Goal: Task Accomplishment & Management: Manage account settings

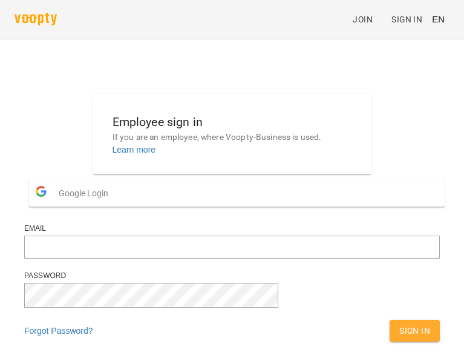
click at [114, 205] on span "Google Login" at bounding box center [87, 193] width 56 height 24
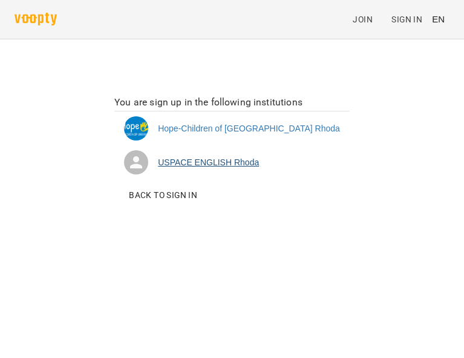
click at [244, 167] on li "USPACE ENGLISH Rhoda" at bounding box center [232, 162] width 236 height 34
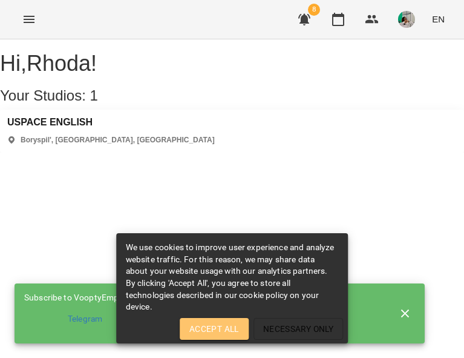
click at [205, 326] on span "Accept All" at bounding box center [215, 329] width 50 height 15
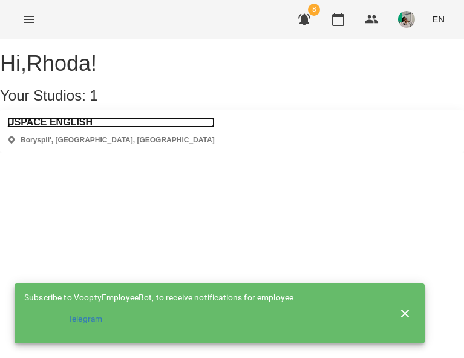
click at [90, 128] on h3 "USPACE ENGLISH" at bounding box center [111, 122] width 208 height 11
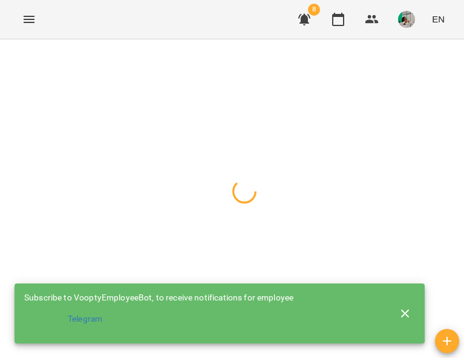
click at [403, 311] on icon "button" at bounding box center [405, 313] width 8 height 8
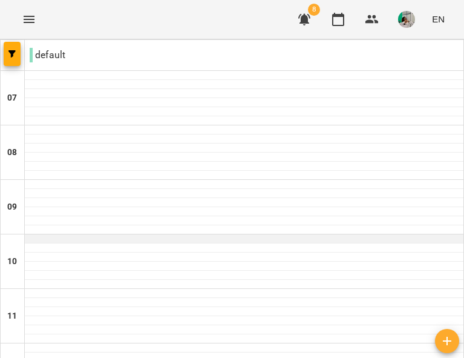
scroll to position [598, 0]
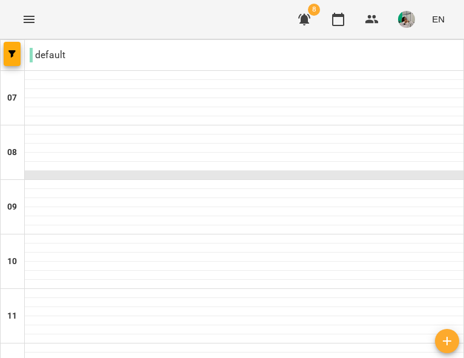
scroll to position [598, 0]
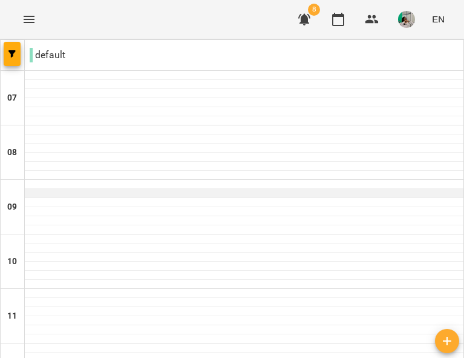
scroll to position [507, 0]
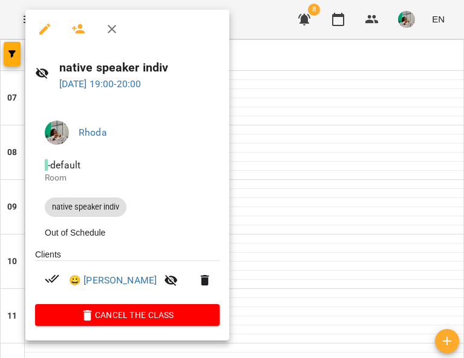
click at [250, 25] on div at bounding box center [232, 179] width 464 height 358
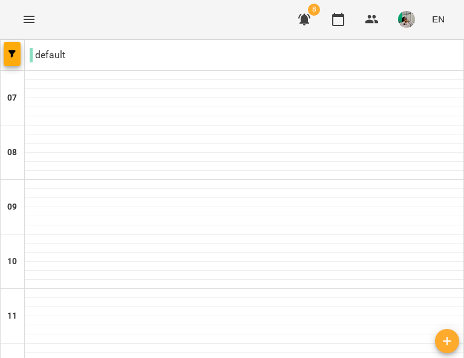
click at [397, 27] on button "button" at bounding box center [406, 19] width 31 height 31
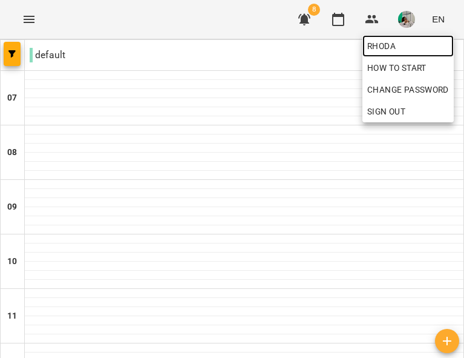
click at [394, 41] on span "Rhoda" at bounding box center [409, 46] width 82 height 15
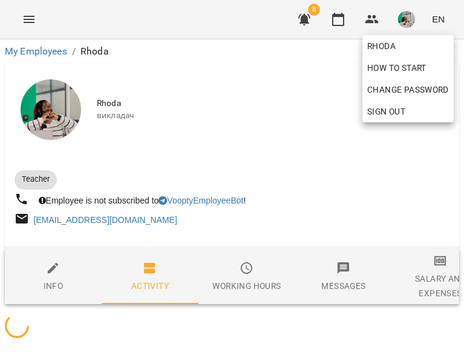
click at [310, 98] on div at bounding box center [232, 179] width 464 height 358
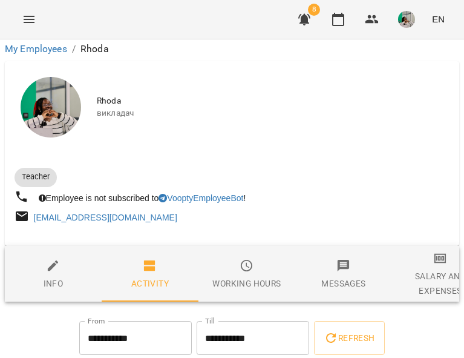
scroll to position [248, 0]
click at [108, 321] on input "**********" at bounding box center [135, 338] width 113 height 34
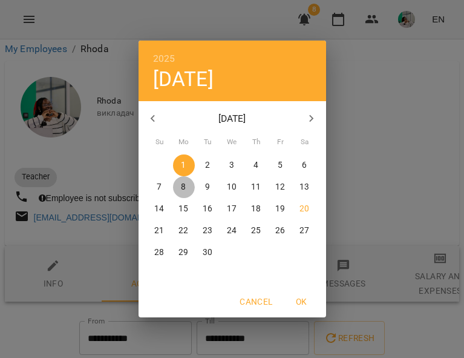
click at [182, 183] on p "8" at bounding box center [183, 187] width 5 height 12
type input "**********"
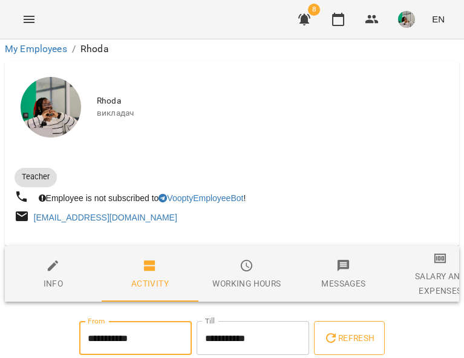
click at [343, 321] on button "Refresh" at bounding box center [349, 338] width 70 height 34
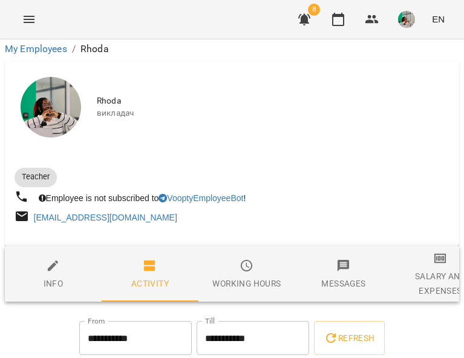
scroll to position [718, 0]
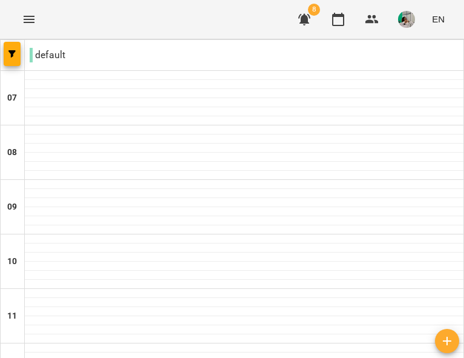
scroll to position [588, 0]
drag, startPoint x: 178, startPoint y: 205, endPoint x: 145, endPoint y: 210, distance: 33.1
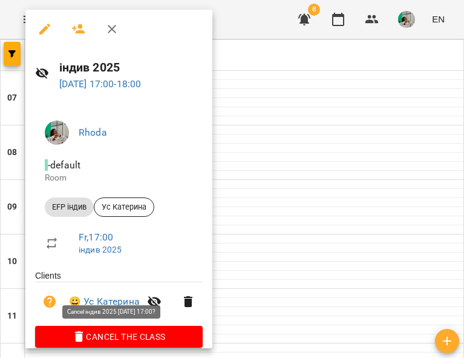
click at [115, 332] on span "Cancel the class" at bounding box center [119, 336] width 148 height 15
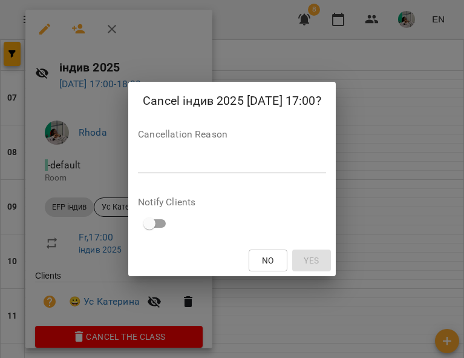
click at [196, 163] on textarea at bounding box center [232, 163] width 188 height 12
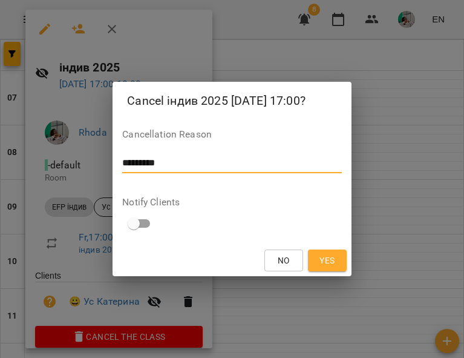
type textarea "*********"
click at [328, 264] on span "Yes" at bounding box center [327, 260] width 15 height 15
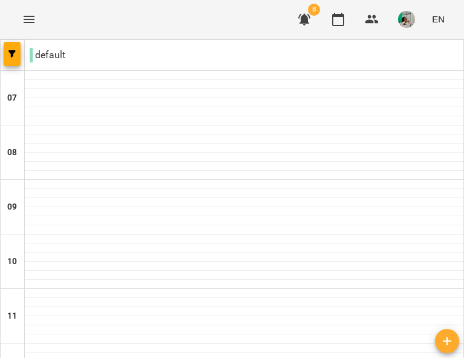
scroll to position [384, 0]
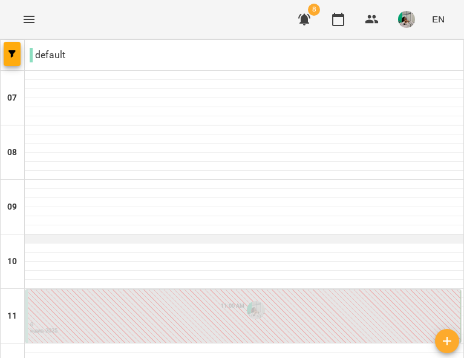
scroll to position [537, 0]
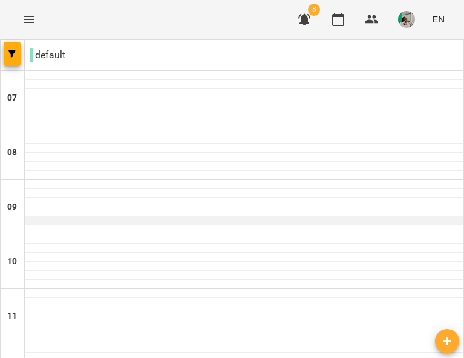
scroll to position [598, 0]
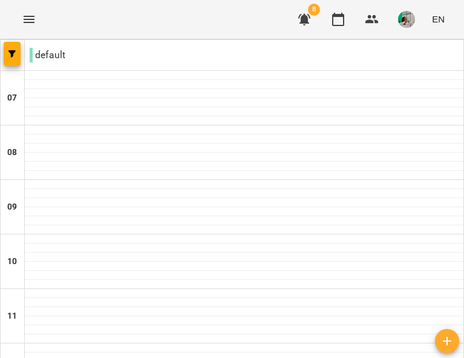
scroll to position [385, 0]
drag, startPoint x: 162, startPoint y: 155, endPoint x: 104, endPoint y: 169, distance: 60.4
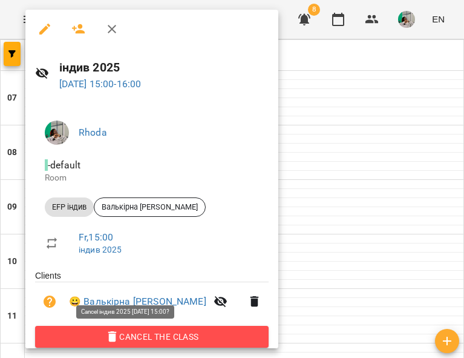
click at [168, 337] on span "Cancel the class" at bounding box center [152, 336] width 214 height 15
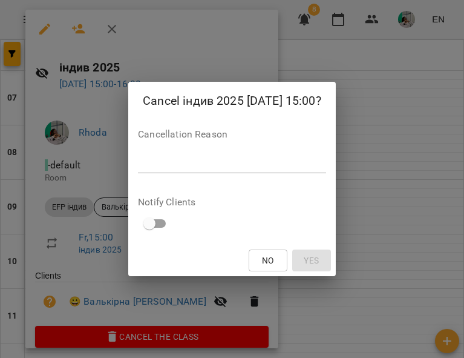
click at [179, 153] on div "Cancellation Reason *" at bounding box center [232, 154] width 188 height 48
click at [182, 162] on textarea at bounding box center [232, 163] width 188 height 12
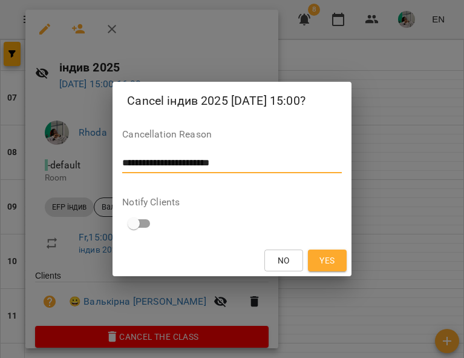
type textarea "**********"
click at [328, 257] on span "Yes" at bounding box center [327, 260] width 15 height 15
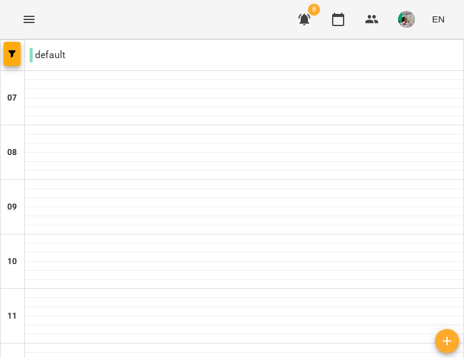
scroll to position [114, 0]
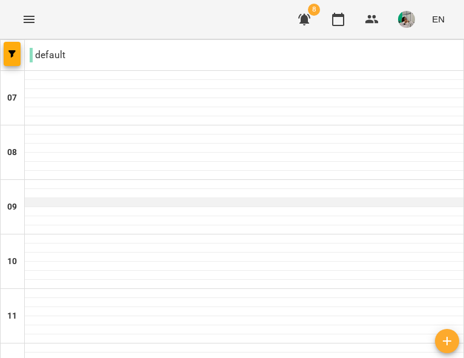
click at [118, 198] on div at bounding box center [244, 202] width 439 height 9
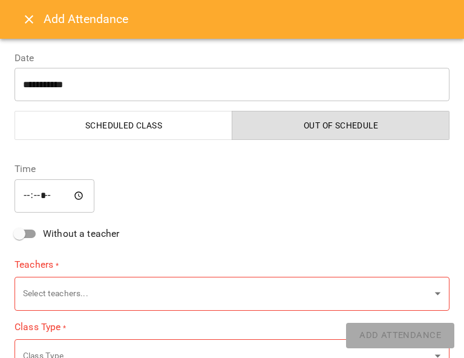
type input "**********"
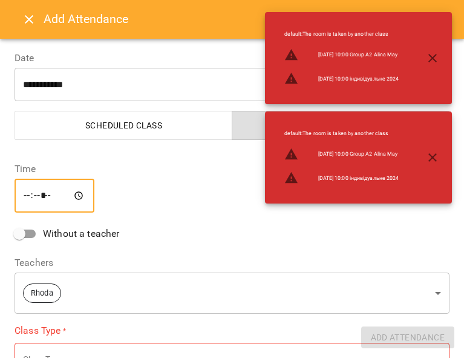
click at [45, 193] on input "*****" at bounding box center [55, 196] width 80 height 34
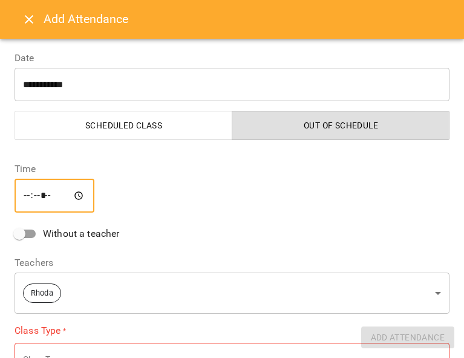
type input "*****"
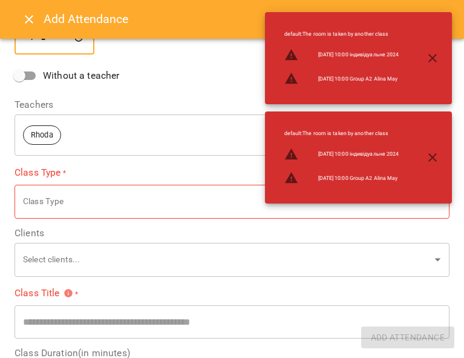
scroll to position [173, 0]
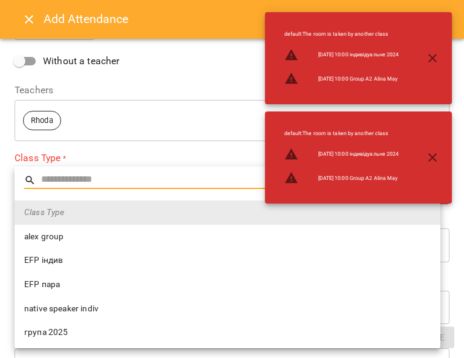
click at [92, 301] on li "native speaker indiv" at bounding box center [228, 309] width 426 height 24
type input "**********"
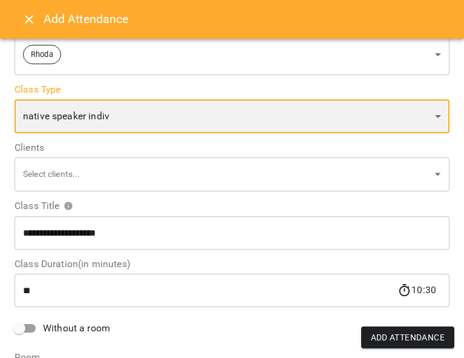
scroll to position [239, 0]
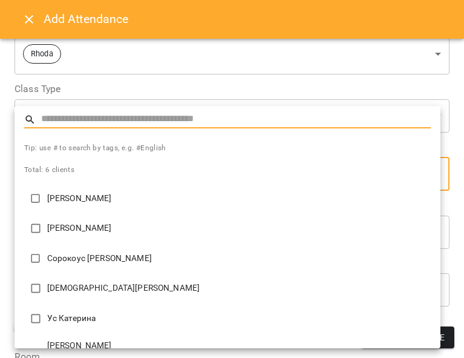
click at [101, 206] on li "[PERSON_NAME]" at bounding box center [228, 198] width 426 height 30
type input "**********"
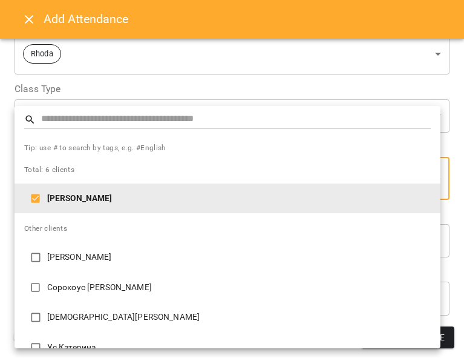
click at [439, 94] on div at bounding box center [232, 179] width 464 height 358
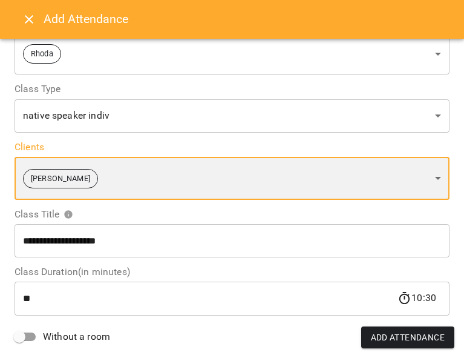
scroll to position [340, 0]
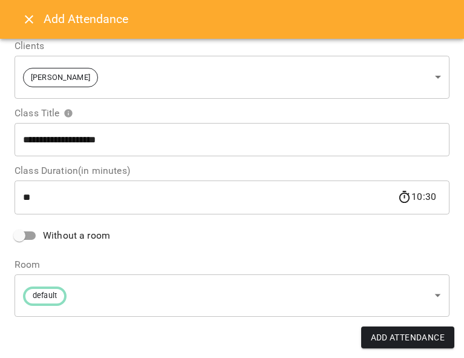
click at [254, 252] on div "**********" at bounding box center [232, 70] width 450 height 527
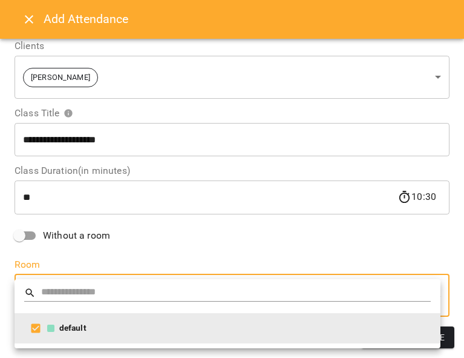
click at [337, 260] on div at bounding box center [232, 179] width 464 height 358
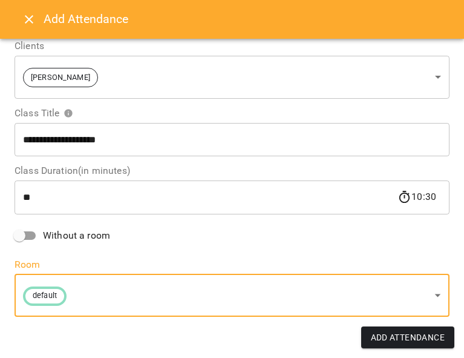
click at [404, 334] on span "Add Attendance" at bounding box center [408, 337] width 74 height 15
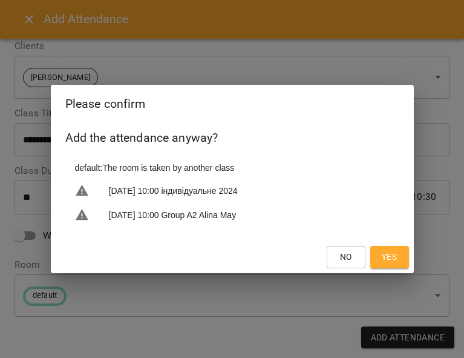
click at [395, 249] on button "Yes" at bounding box center [390, 257] width 39 height 22
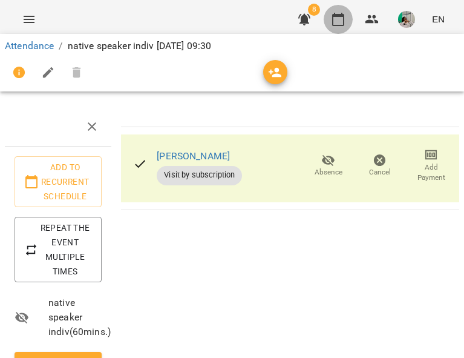
click at [337, 19] on icon "button" at bounding box center [338, 19] width 15 height 15
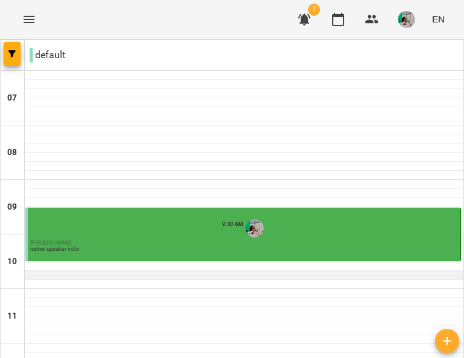
scroll to position [148, 0]
